Goal: Navigation & Orientation: Find specific page/section

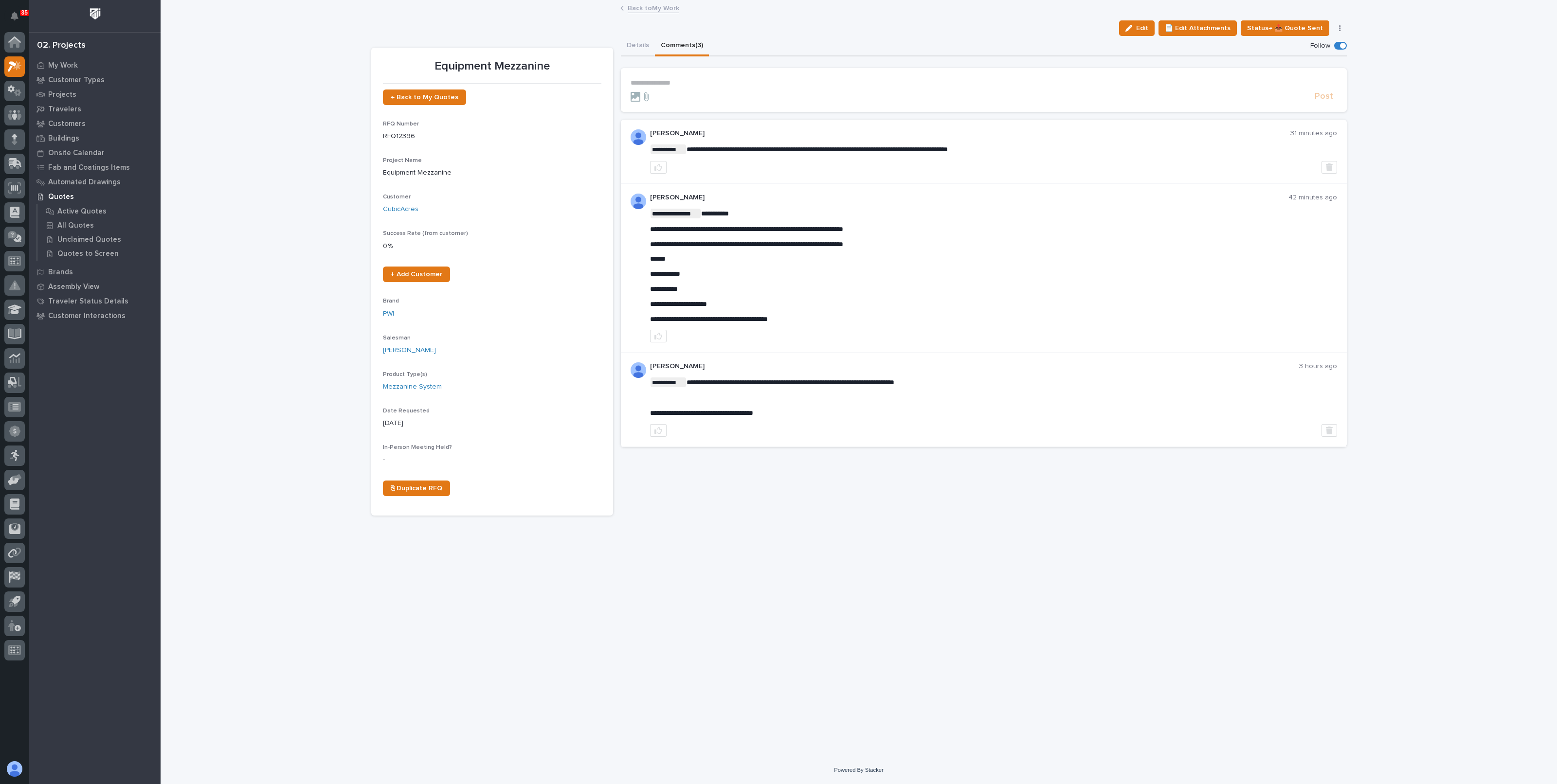
click at [632, 6] on link "Back to My Work" at bounding box center [653, 8] width 51 height 11
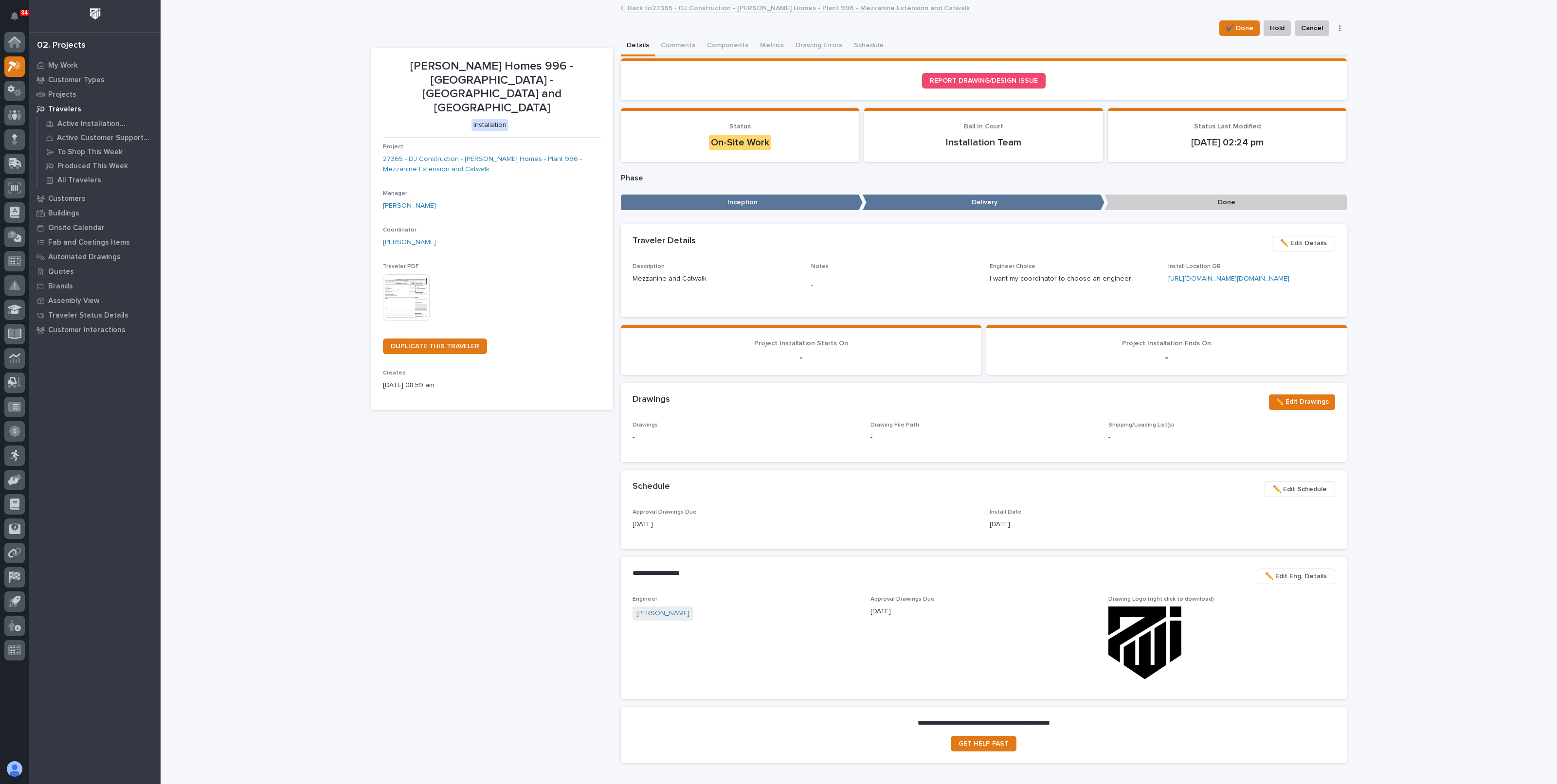
click at [628, 10] on link "Back to 27365 - DJ Construction - [PERSON_NAME] Homes - Plant 996 - Mezzanine E…" at bounding box center [799, 8] width 342 height 11
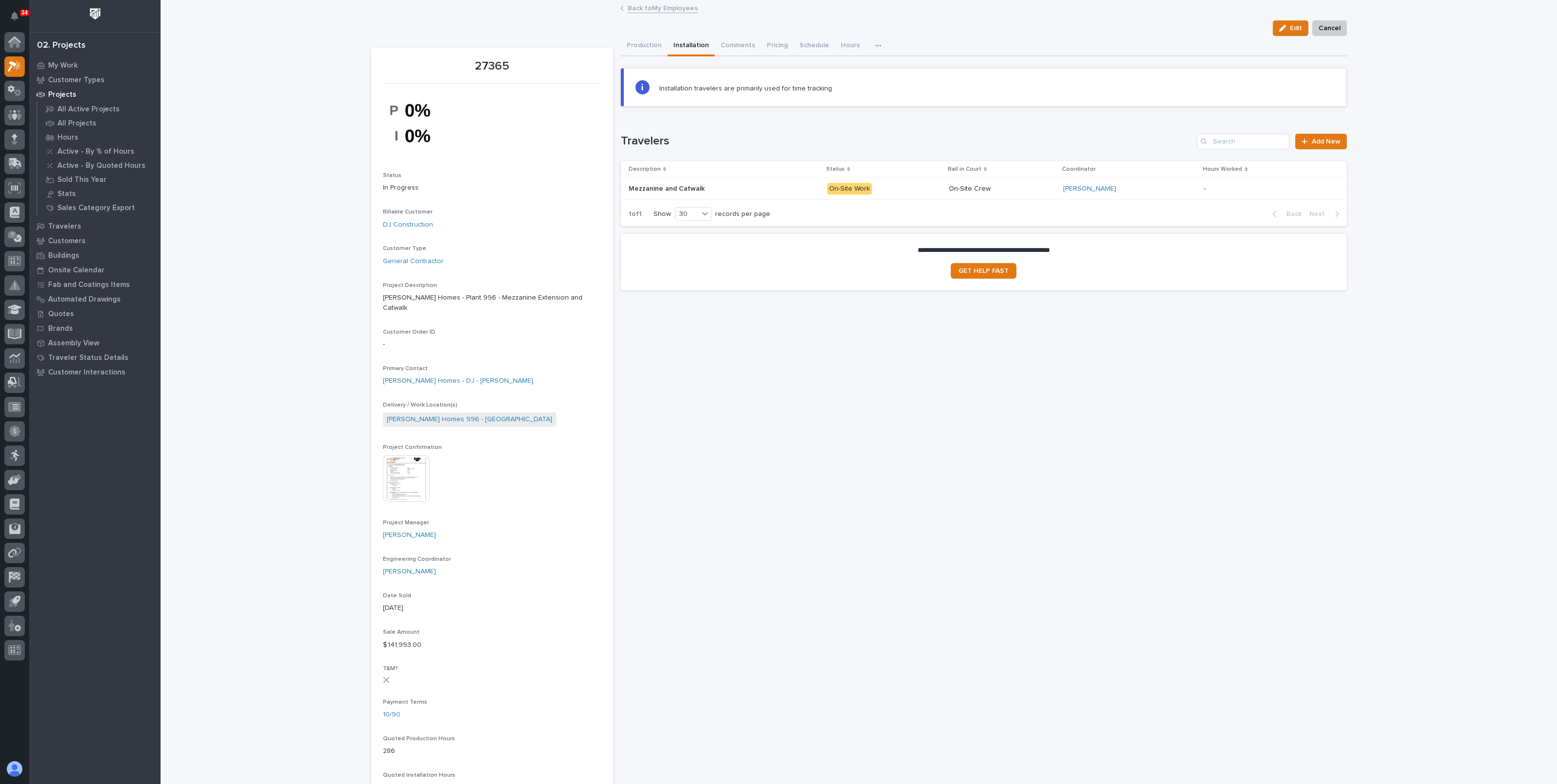
click at [628, 9] on link "Back to My Employees" at bounding box center [662, 8] width 70 height 11
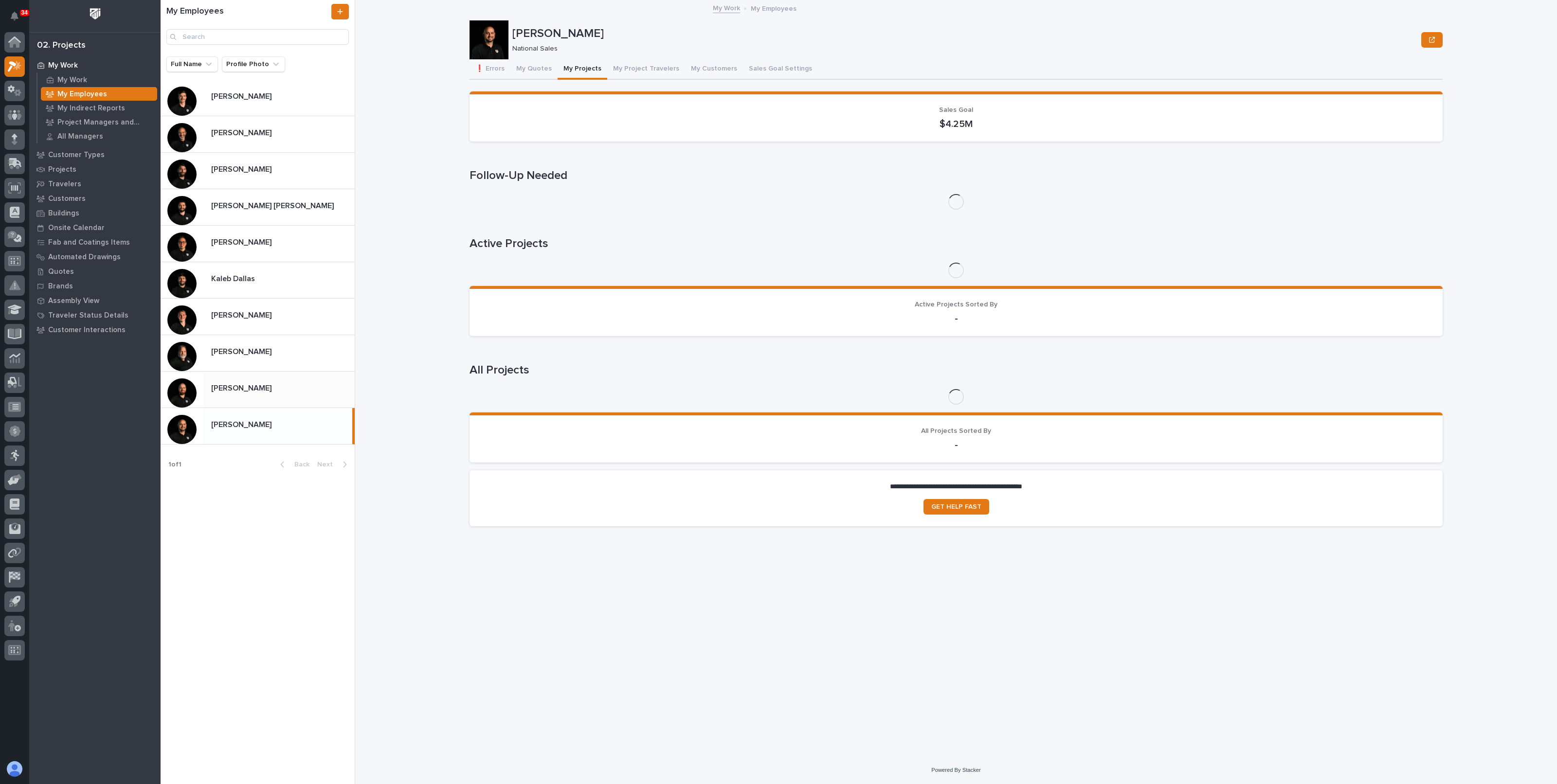
click at [256, 386] on p "[PERSON_NAME]" at bounding box center [243, 387] width 62 height 11
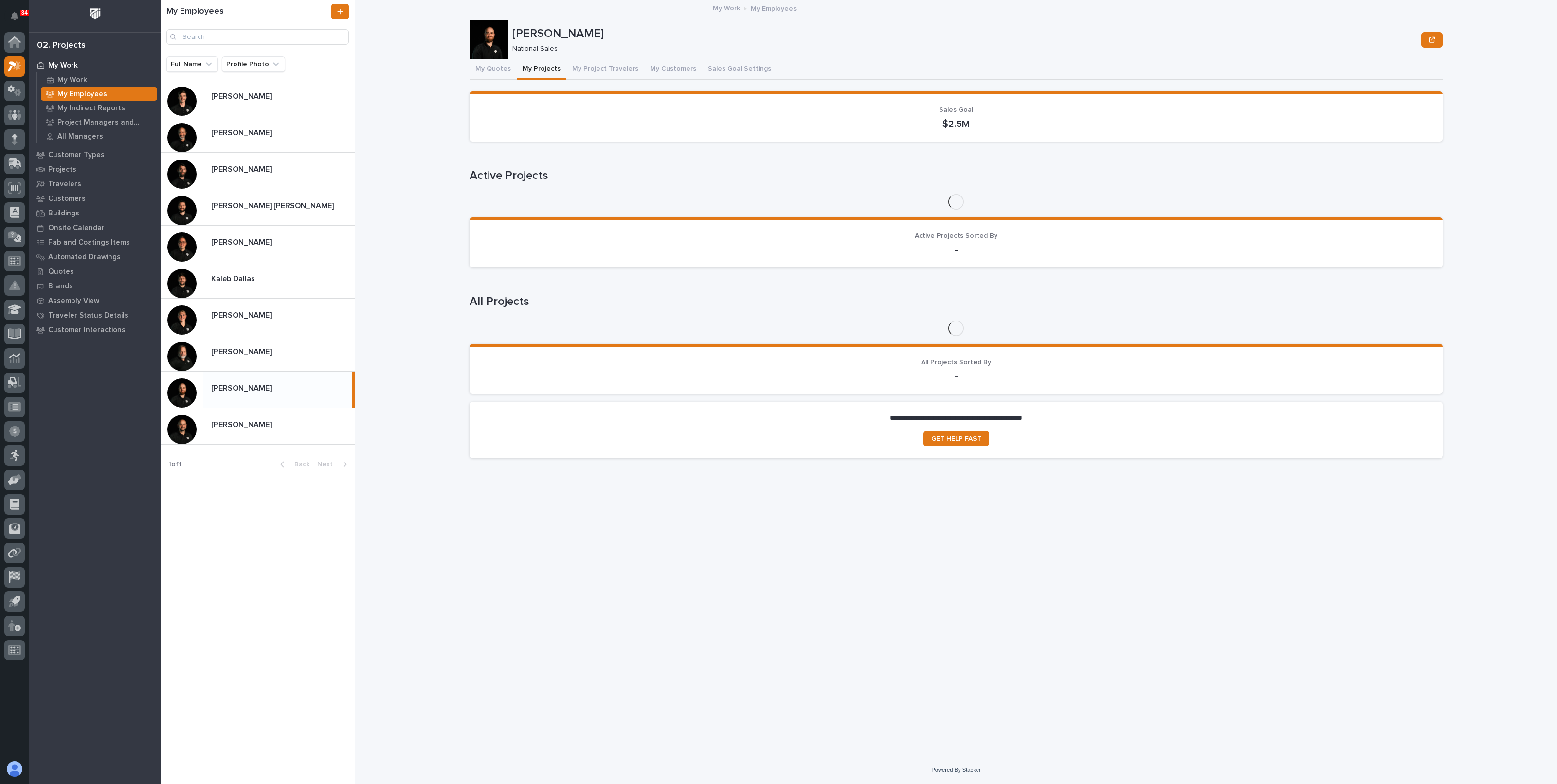
click at [544, 67] on button "My Projects" at bounding box center [542, 69] width 50 height 20
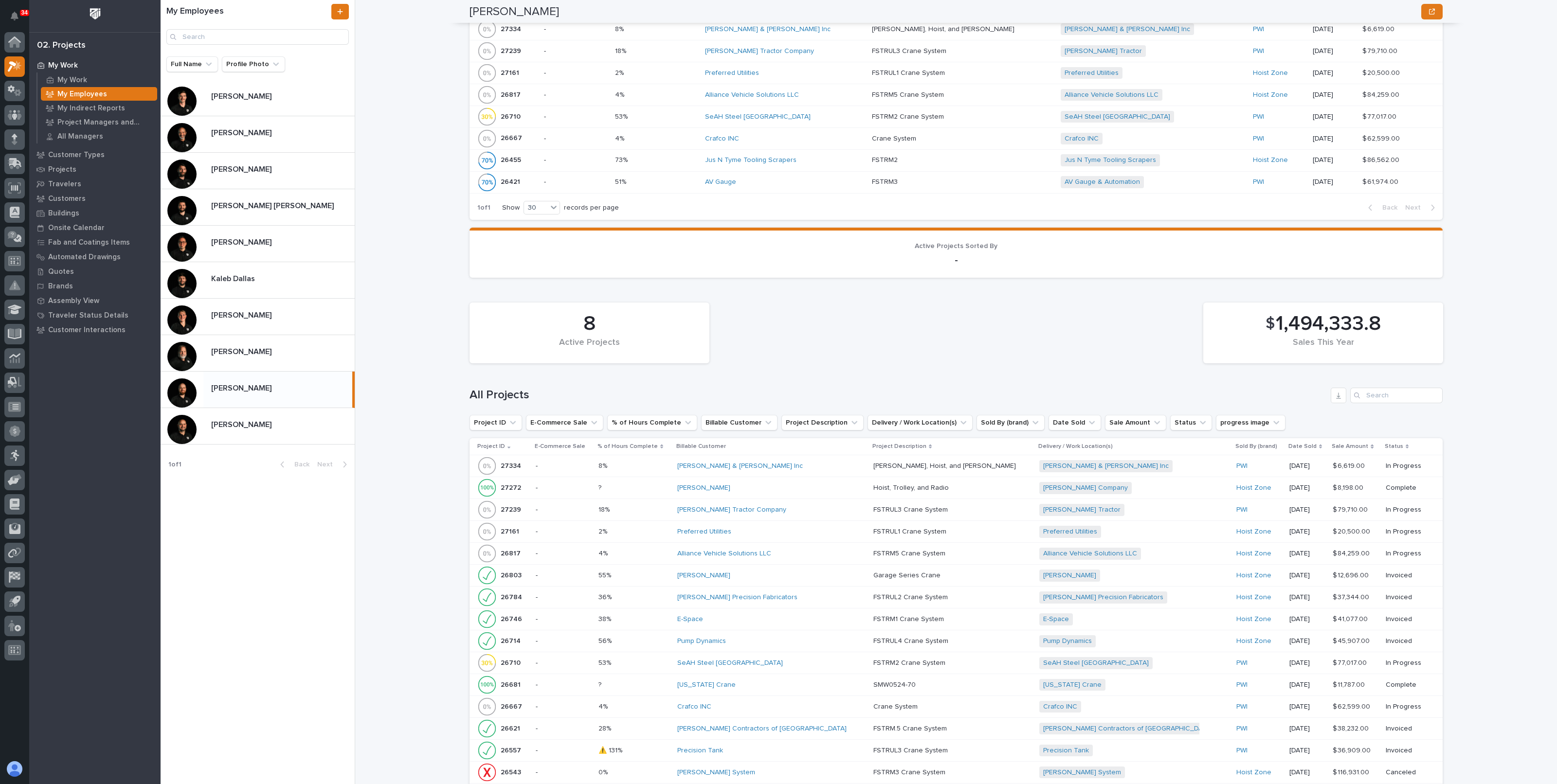
scroll to position [304, 0]
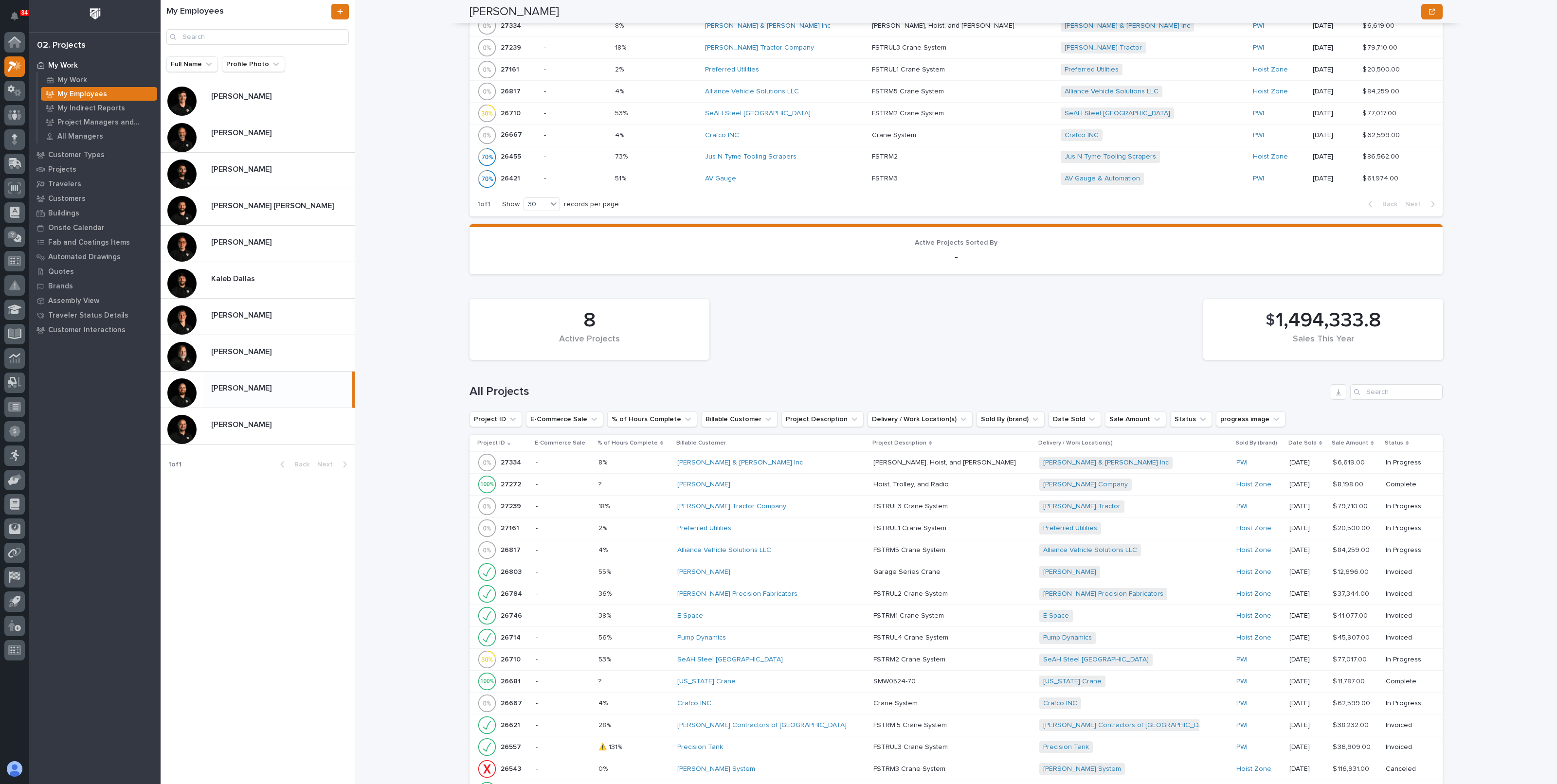
click at [843, 461] on div "[PERSON_NAME] & [PERSON_NAME] Inc" at bounding box center [763, 463] width 170 height 8
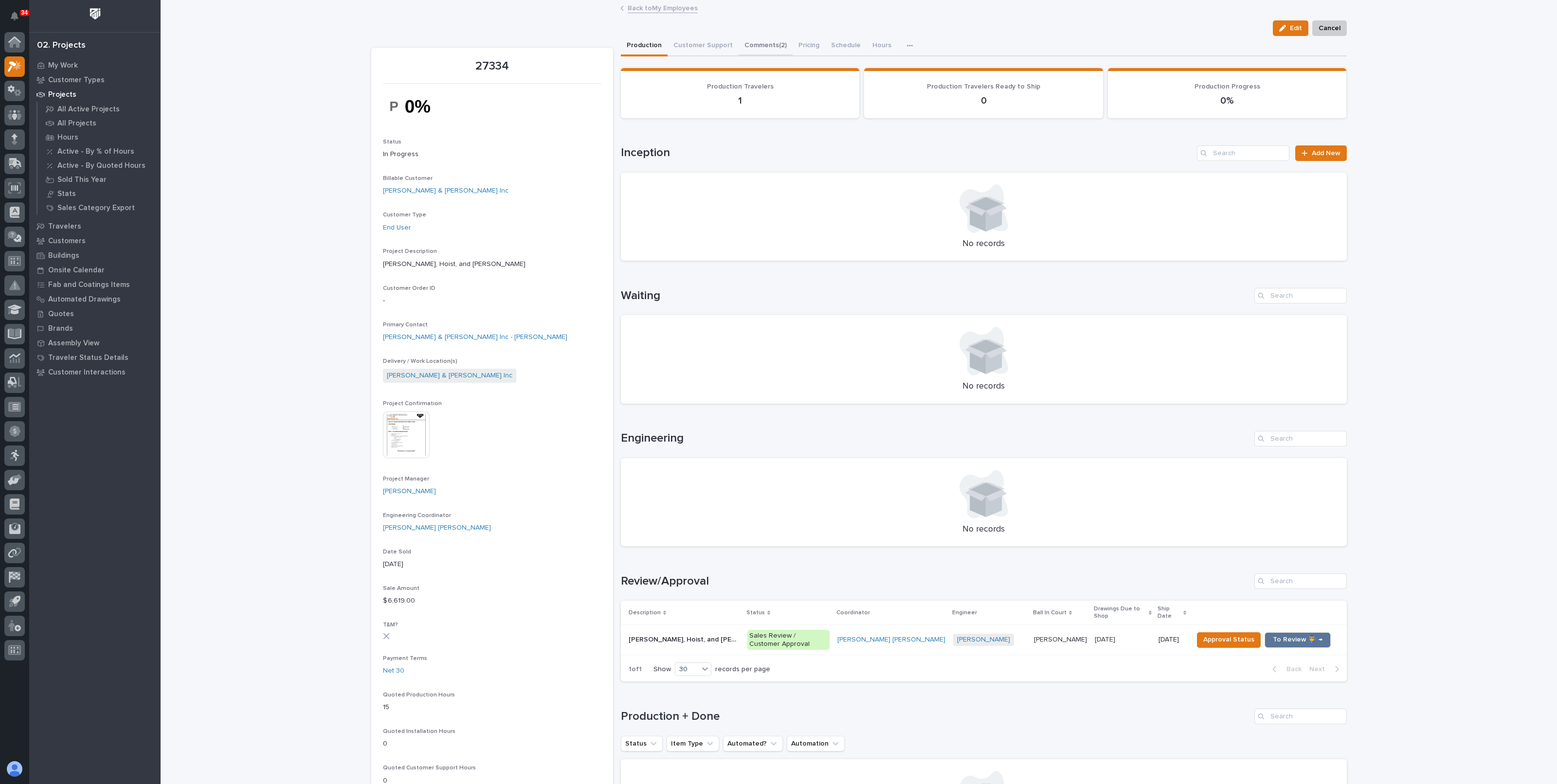
click at [759, 47] on button "Comments (2)" at bounding box center [766, 46] width 54 height 20
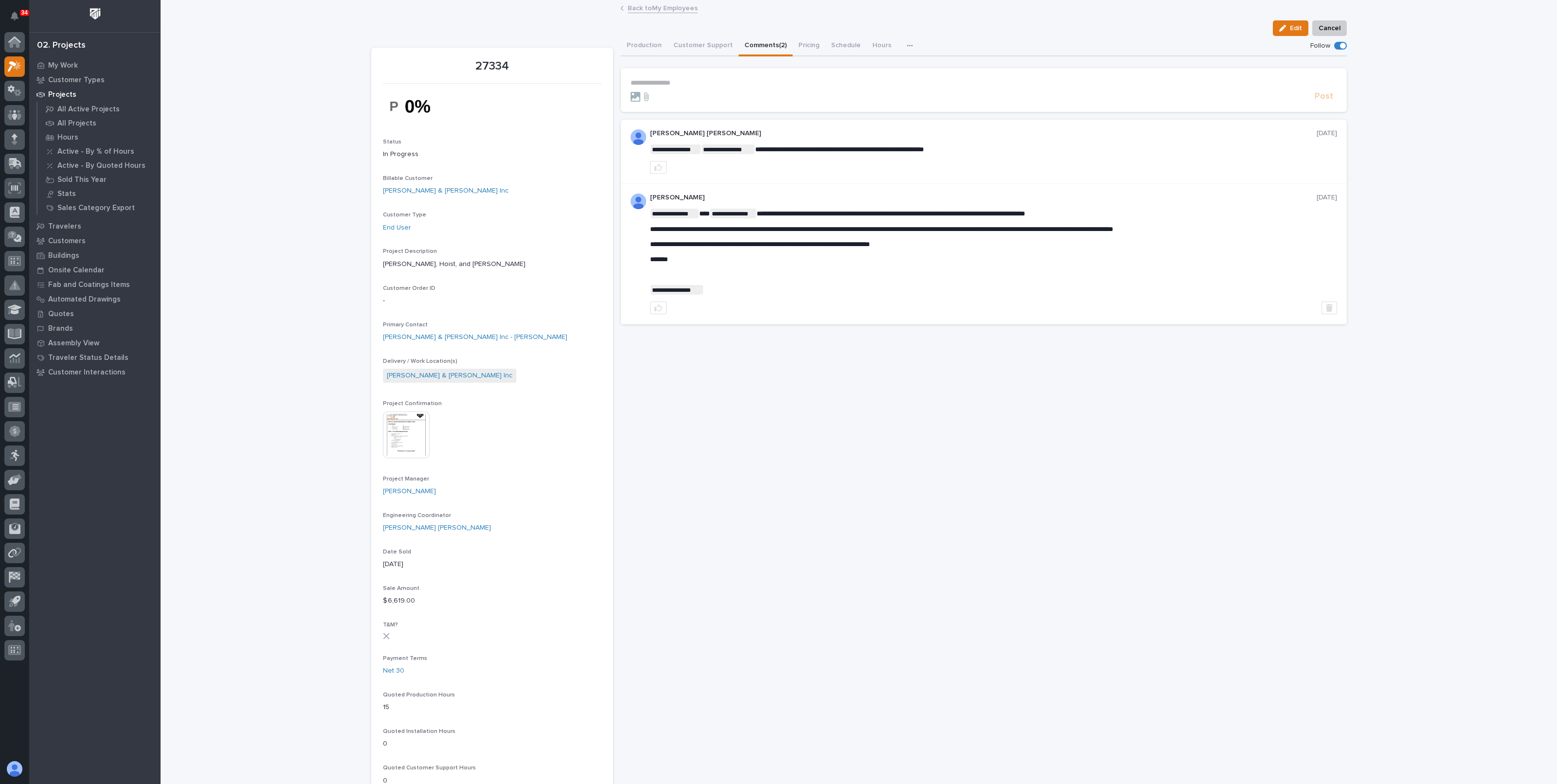
click at [662, 10] on link "Back to My Employees" at bounding box center [662, 8] width 70 height 11
